Goal: Transaction & Acquisition: Purchase product/service

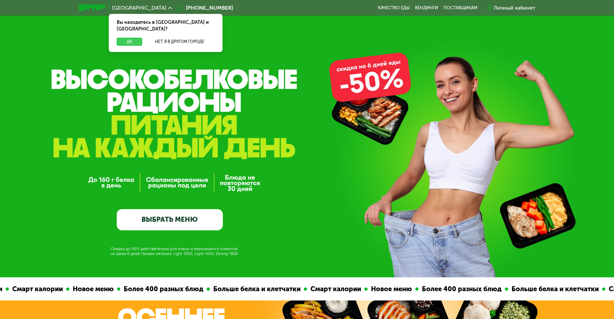
click at [129, 38] on button "Да" at bounding box center [129, 42] width 25 height 8
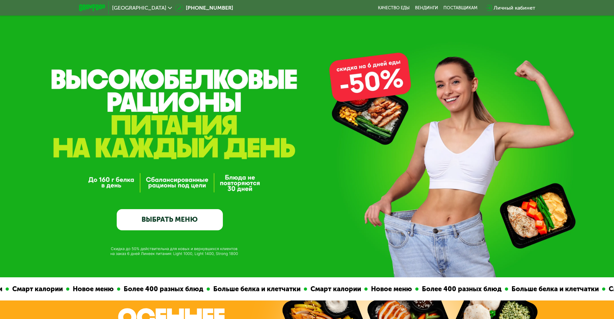
click at [168, 221] on link "ВЫБРАТЬ МЕНЮ" at bounding box center [170, 219] width 106 height 21
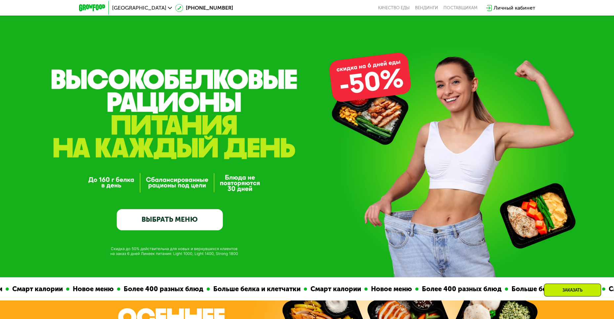
scroll to position [535, 0]
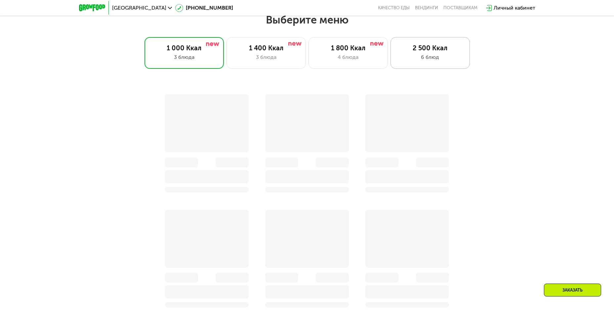
click at [432, 59] on div "6 блюд" at bounding box center [429, 57] width 65 height 8
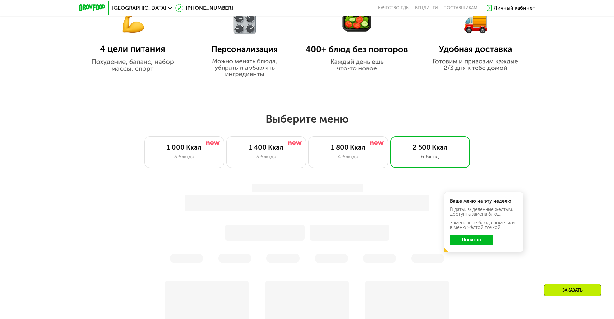
scroll to position [469, 0]
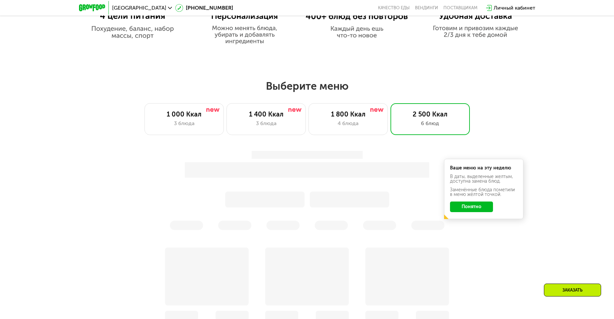
click at [467, 209] on button "Понятно" at bounding box center [471, 206] width 43 height 11
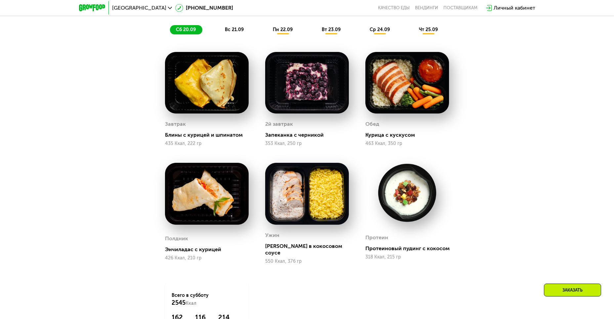
scroll to position [644, 0]
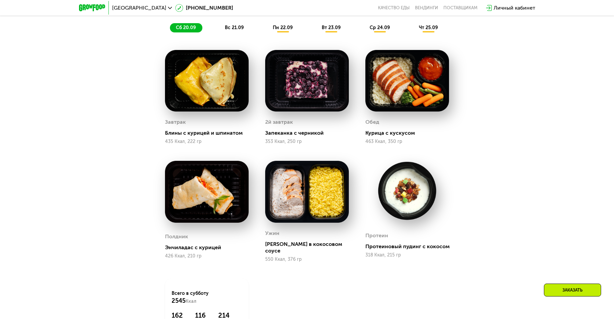
click at [236, 29] on span "вс 21.09" at bounding box center [234, 28] width 19 height 6
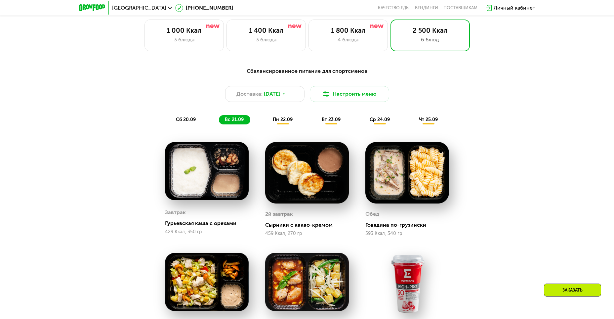
scroll to position [545, 0]
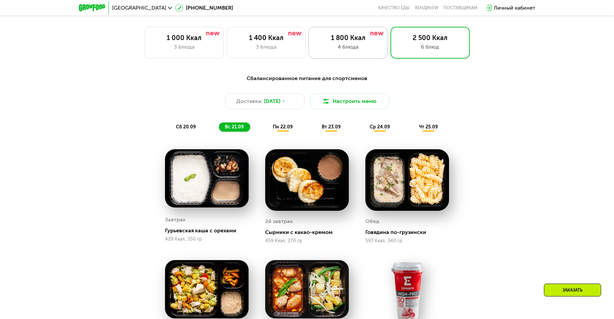
click at [350, 42] on div "1 800 Ккал" at bounding box center [347, 38] width 65 height 8
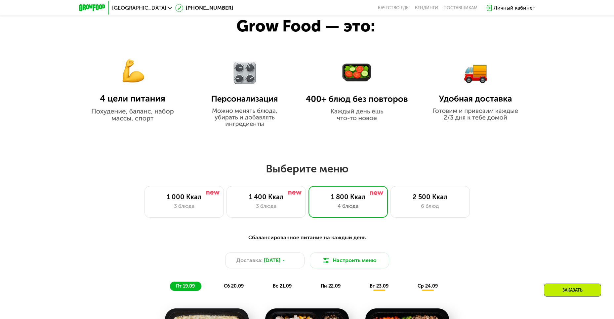
scroll to position [413, 0]
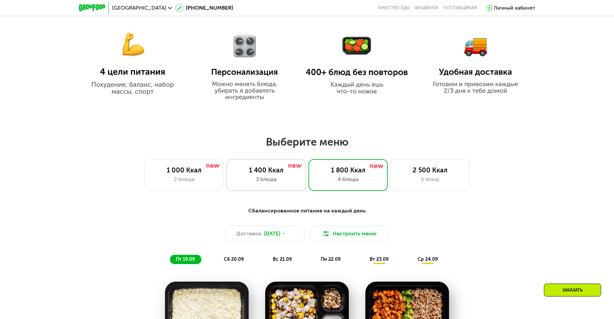
click at [271, 174] on div "1 400 Ккал" at bounding box center [265, 170] width 65 height 8
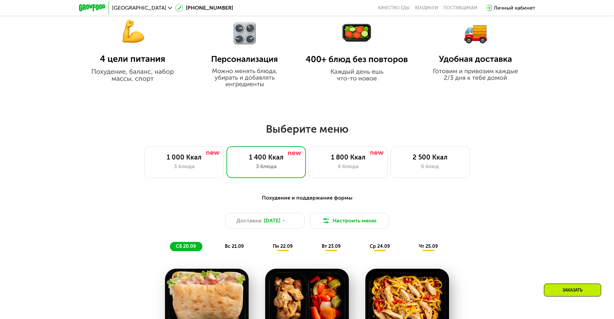
scroll to position [463, 0]
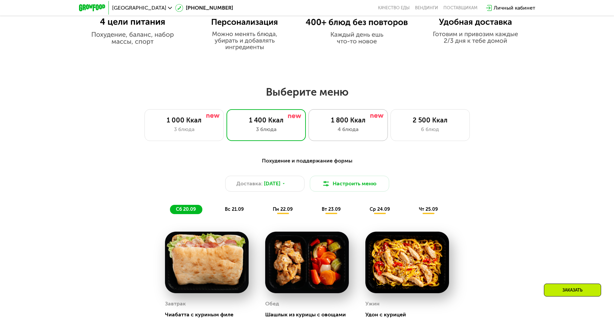
click at [351, 126] on div "1 800 Ккал 4 блюда" at bounding box center [347, 125] width 79 height 32
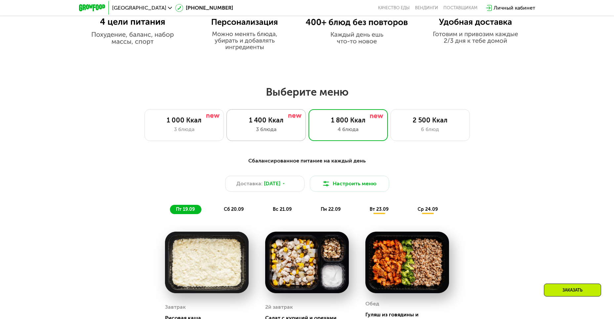
click at [264, 124] on div "1 400 Ккал" at bounding box center [265, 120] width 65 height 8
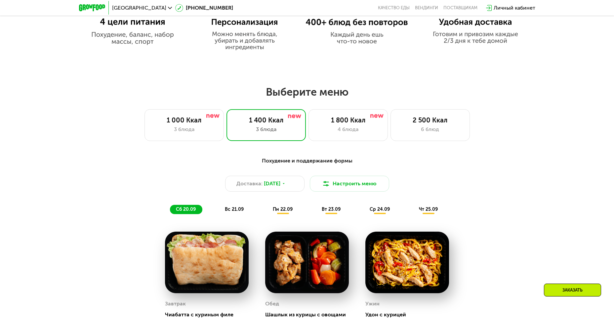
scroll to position [529, 0]
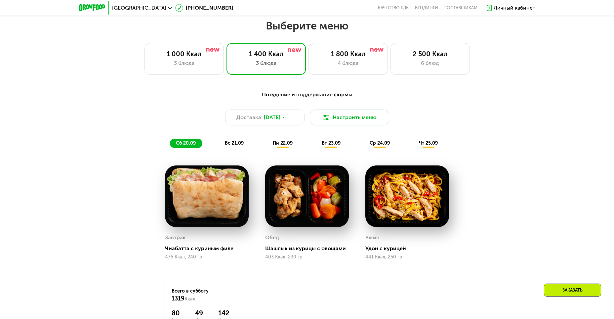
click at [234, 145] on span "вс 21.09" at bounding box center [234, 143] width 19 height 6
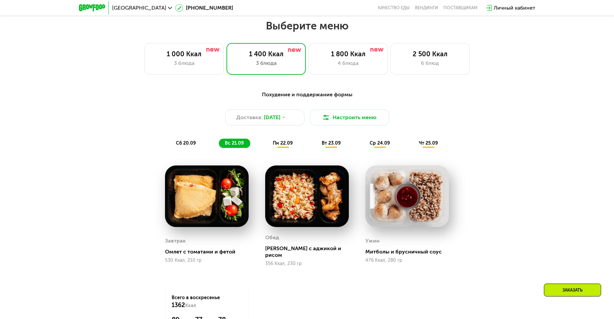
click at [284, 144] on span "пн 22.09" at bounding box center [283, 143] width 20 height 6
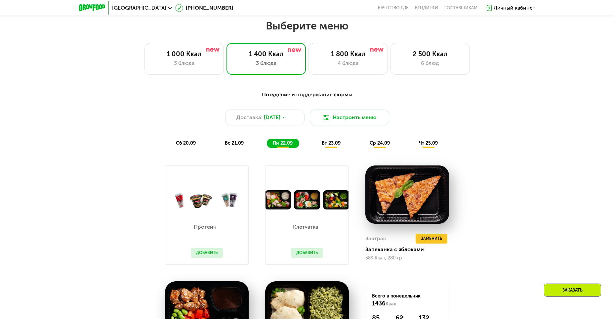
click at [331, 146] on span "вт 23.09" at bounding box center [331, 143] width 19 height 6
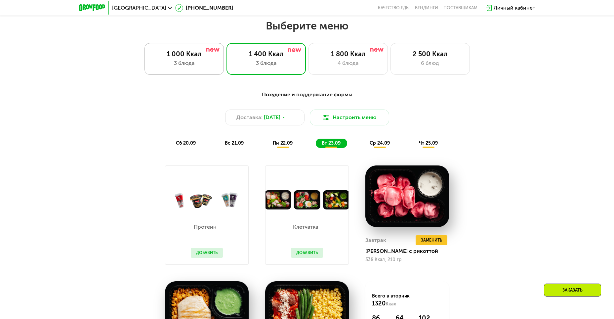
click at [185, 61] on div "3 блюда" at bounding box center [183, 63] width 65 height 8
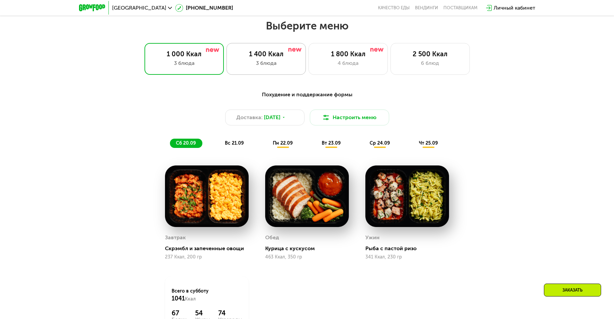
click at [265, 58] on div "1 400 Ккал" at bounding box center [265, 54] width 65 height 8
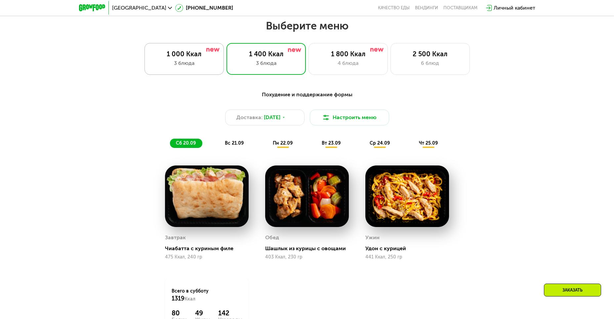
click at [178, 58] on div "1 000 Ккал" at bounding box center [183, 54] width 65 height 8
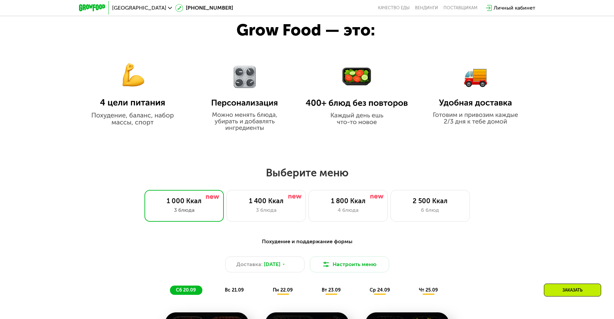
scroll to position [364, 0]
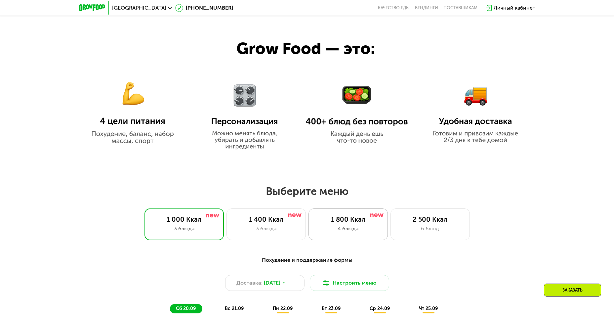
click at [348, 222] on div "1 800 Ккал" at bounding box center [347, 219] width 65 height 8
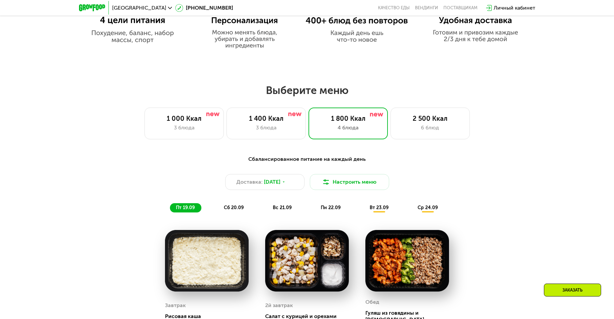
scroll to position [463, 0]
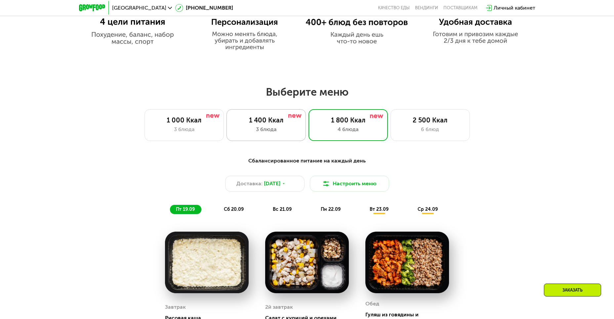
click at [269, 124] on div "1 400 Ккал" at bounding box center [265, 120] width 65 height 8
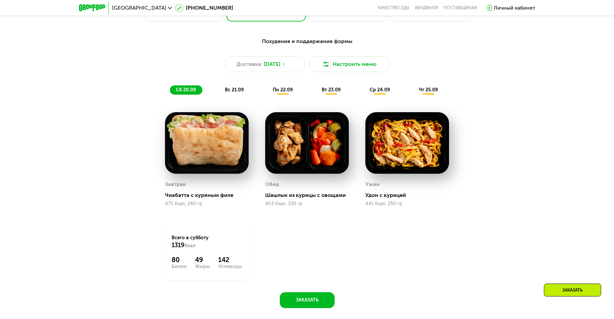
scroll to position [529, 0]
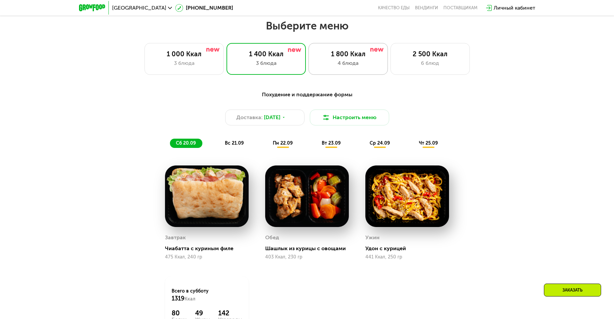
click at [341, 61] on div "4 блюда" at bounding box center [347, 63] width 65 height 8
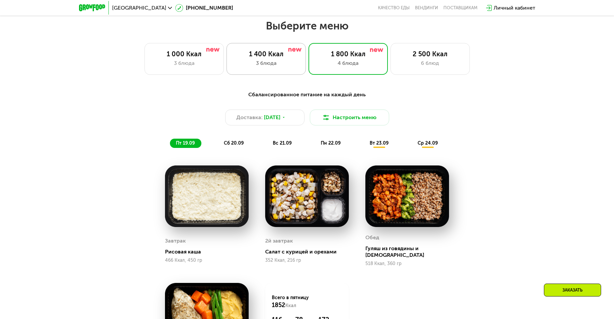
click at [280, 62] on div "3 блюда" at bounding box center [265, 63] width 65 height 8
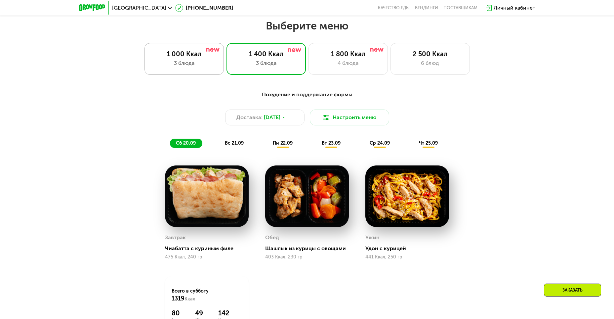
click at [191, 63] on div "3 блюда" at bounding box center [183, 63] width 65 height 8
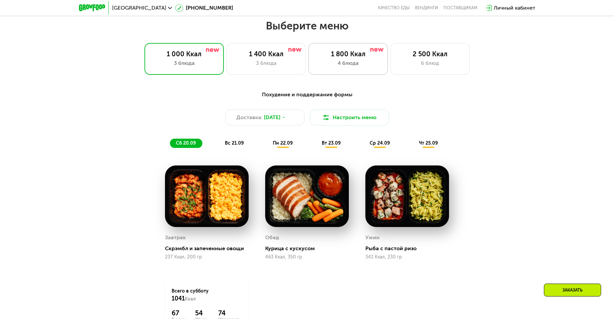
click at [348, 57] on div "1 800 Ккал" at bounding box center [347, 54] width 65 height 8
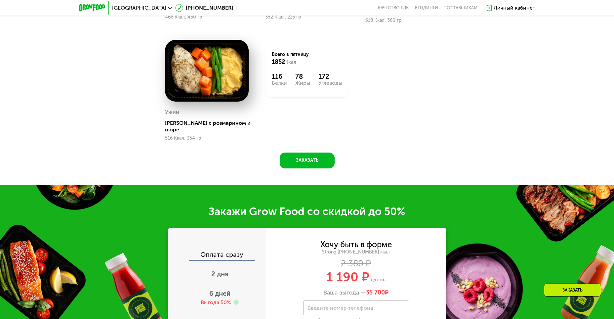
scroll to position [760, 0]
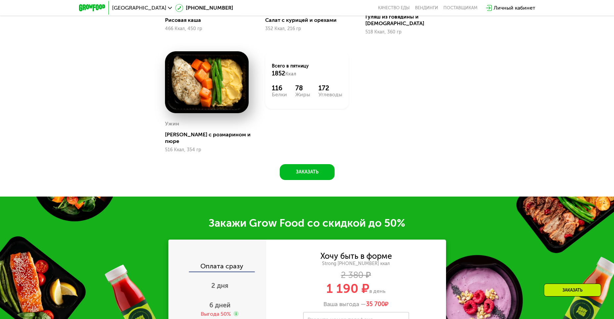
click at [208, 81] on img at bounding box center [207, 81] width 84 height 61
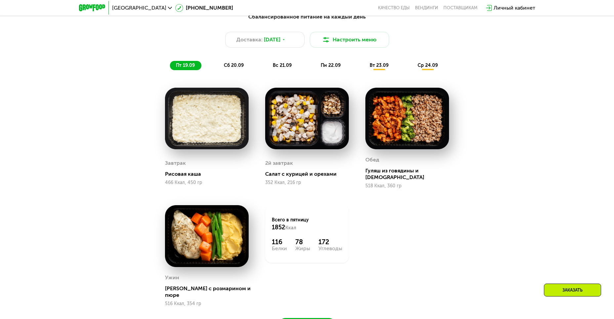
scroll to position [595, 0]
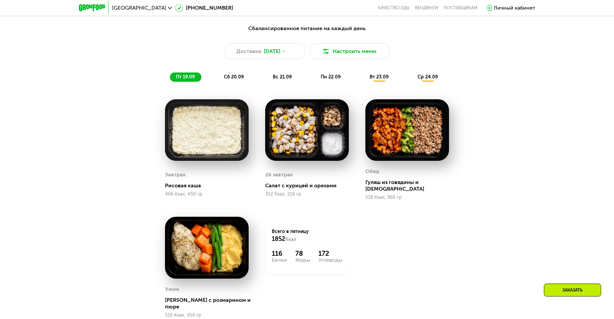
click at [232, 80] on span "сб 20.09" at bounding box center [234, 77] width 20 height 6
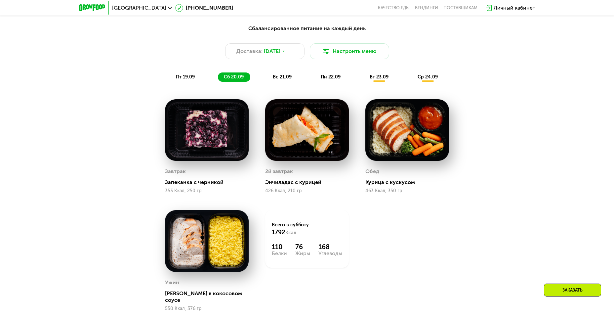
click at [286, 78] on span "вс 21.09" at bounding box center [282, 77] width 19 height 6
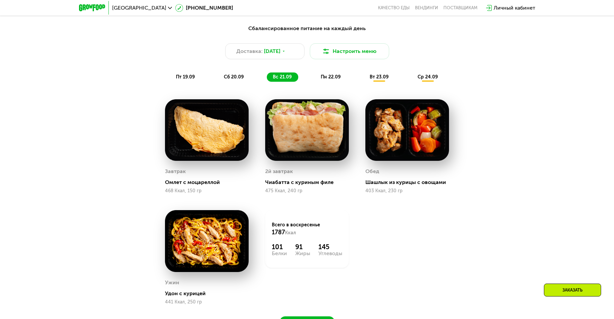
click at [335, 79] on span "пн 22.09" at bounding box center [331, 77] width 20 height 6
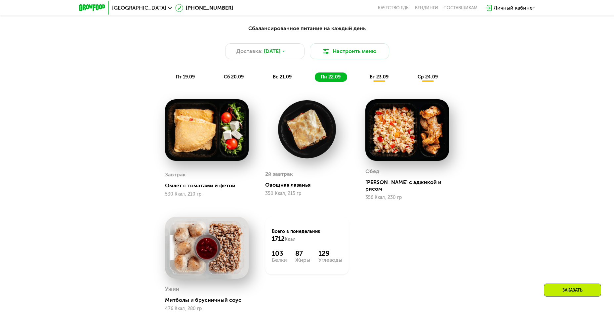
click at [379, 79] on span "вт 23.09" at bounding box center [379, 77] width 19 height 6
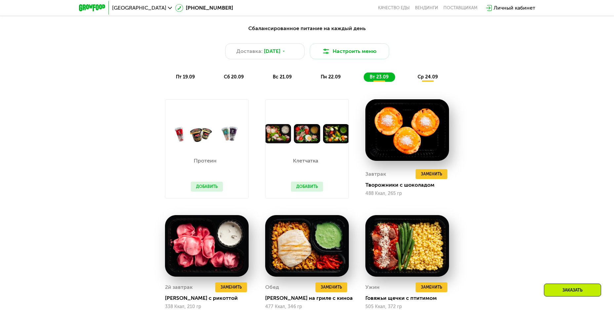
scroll to position [628, 0]
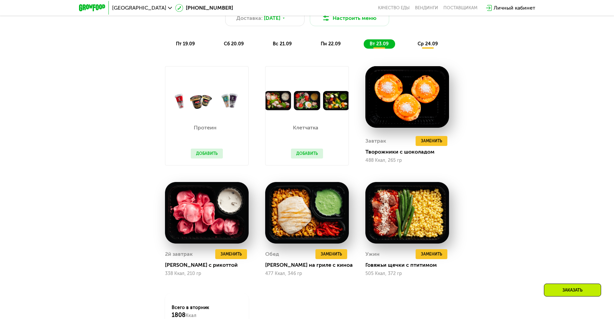
click at [431, 46] on span "ср 24.09" at bounding box center [427, 44] width 20 height 6
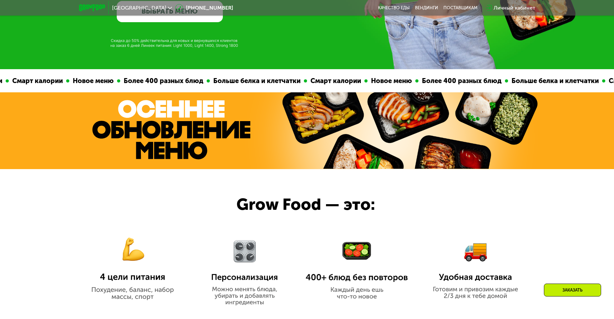
scroll to position [198, 0]
